Goal: Information Seeking & Learning: Learn about a topic

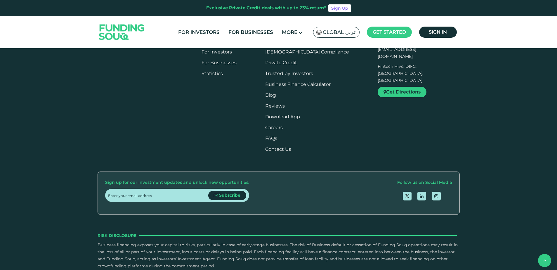
scroll to position [643, 0]
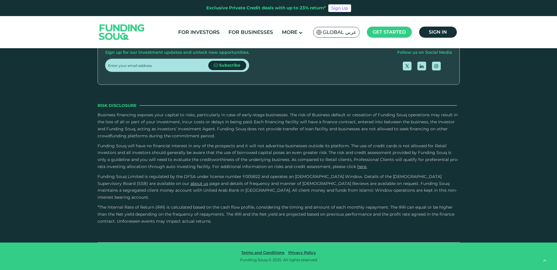
scroll to position [876, 0]
